Goal: Task Accomplishment & Management: Manage account settings

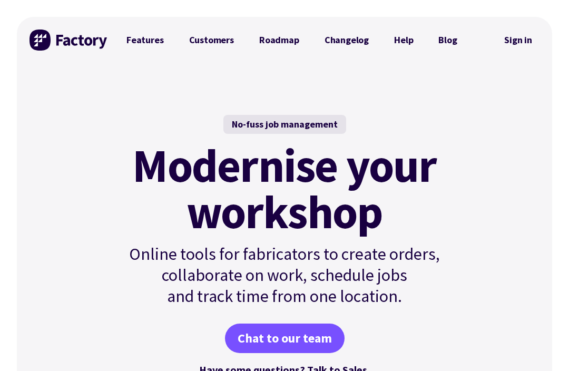
click at [534, 41] on link "Sign in" at bounding box center [518, 40] width 43 height 24
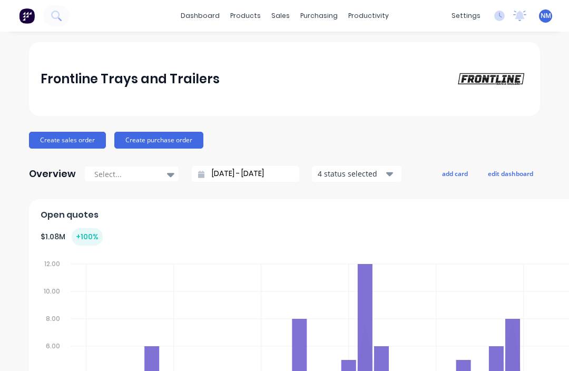
click at [545, 14] on span "NM" at bounding box center [545, 15] width 11 height 9
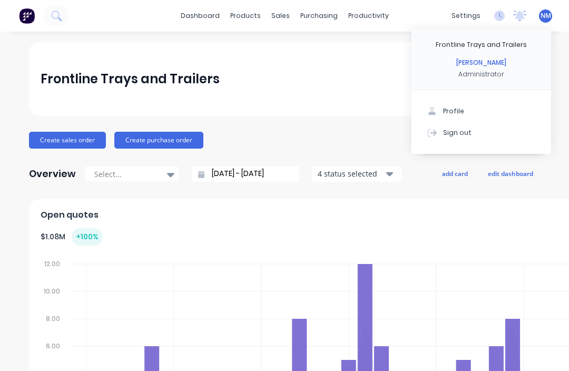
click at [477, 136] on button "Sign out" at bounding box center [481, 132] width 140 height 21
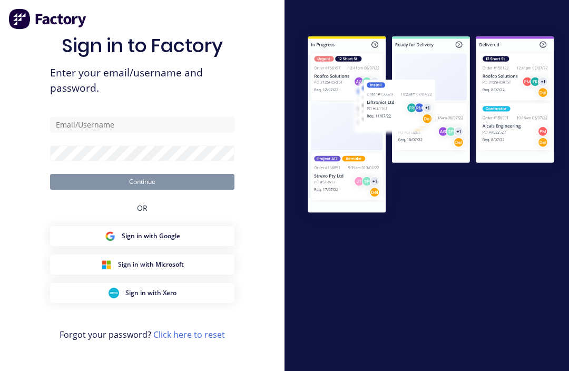
click at [157, 133] on input "text" at bounding box center [142, 125] width 184 height 16
type input "Ryan@frontlinetrays.com.au"
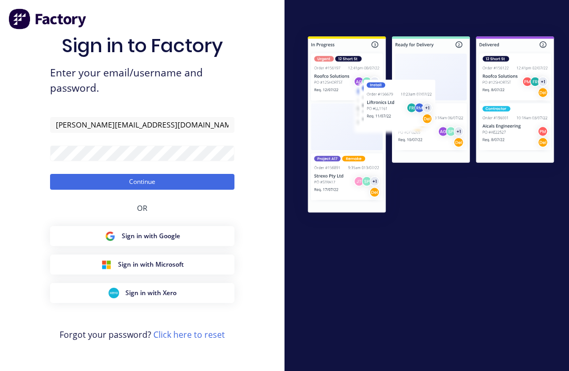
click at [184, 190] on button "Continue" at bounding box center [142, 182] width 184 height 16
